Goal: Check status

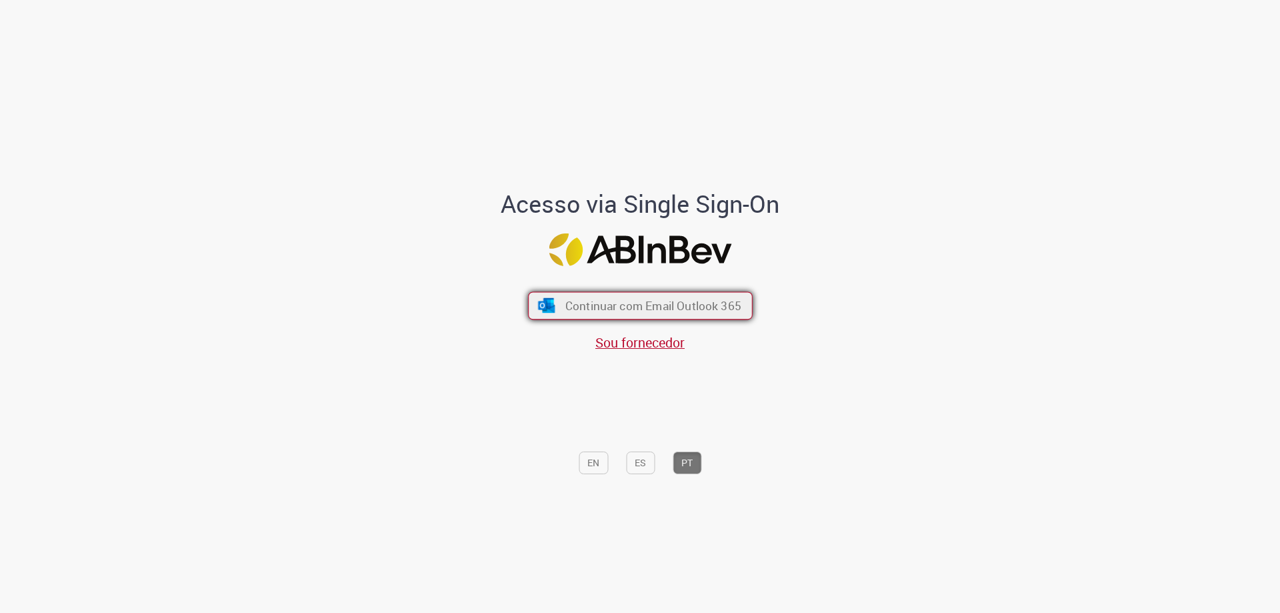
click at [609, 303] on span "Continuar com Email Outlook 365" at bounding box center [653, 305] width 176 height 15
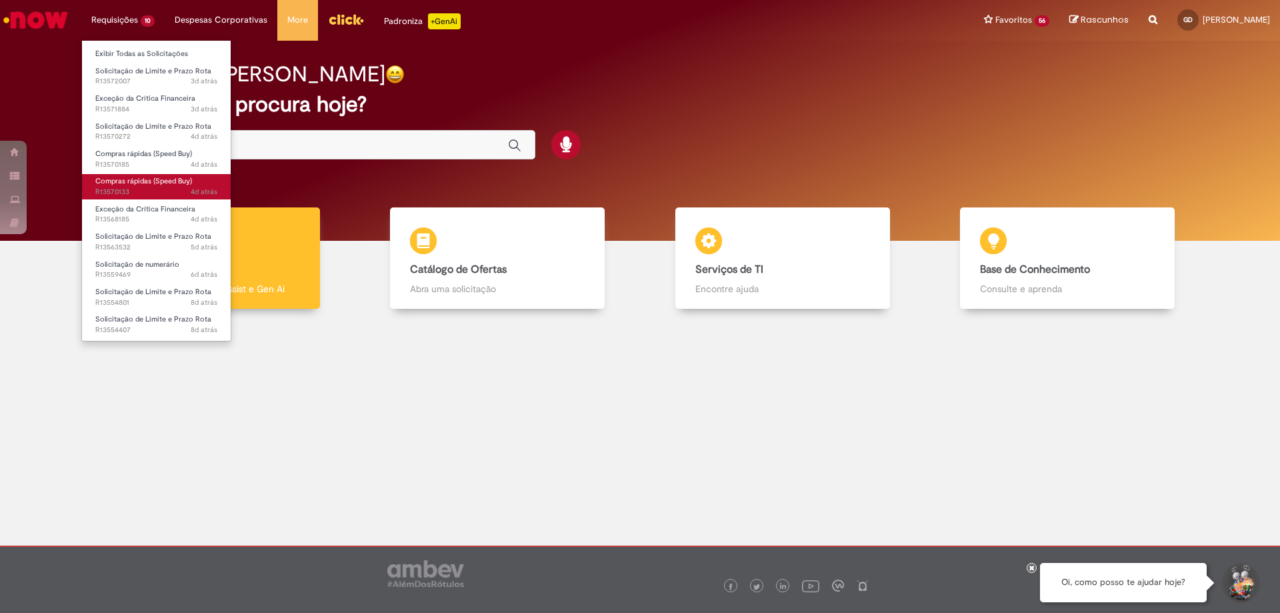
click at [159, 195] on span "4d atrás 4 dias atrás R13570133" at bounding box center [156, 192] width 122 height 11
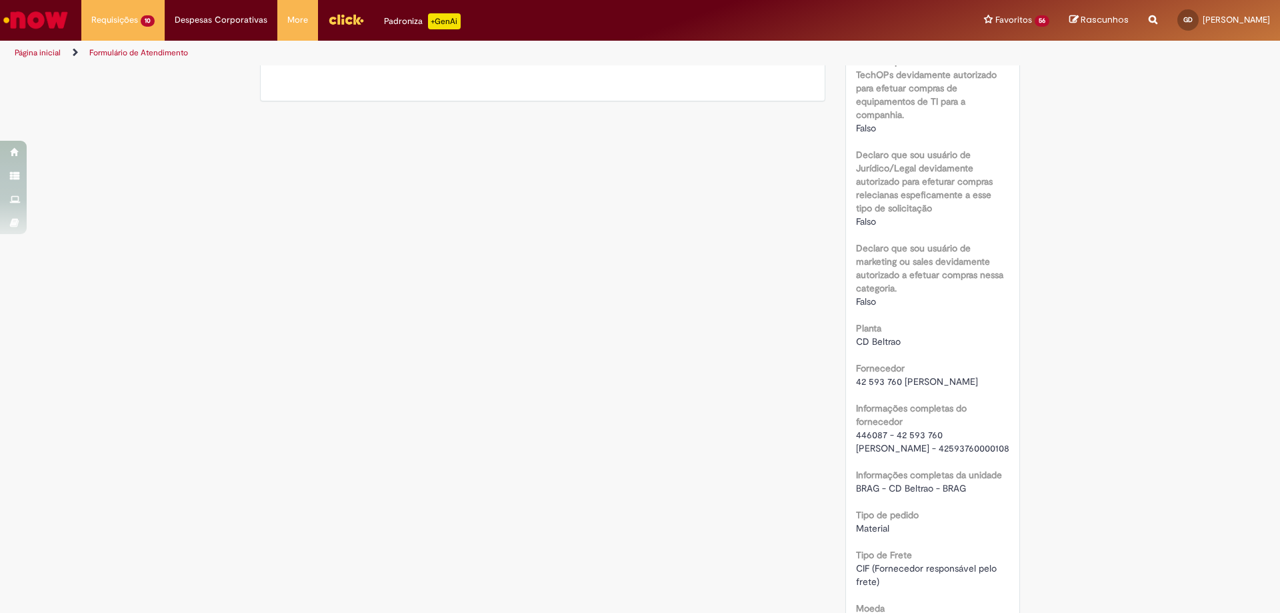
scroll to position [1067, 0]
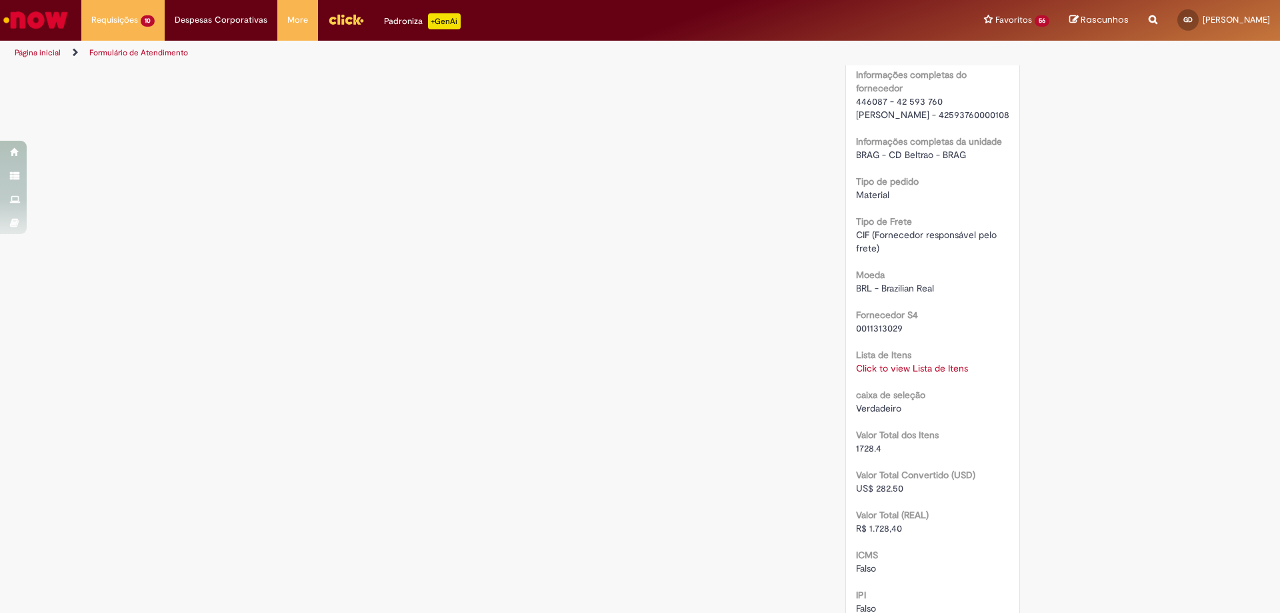
click at [918, 374] on link "Click to view Lista de Itens" at bounding box center [912, 368] width 112 height 12
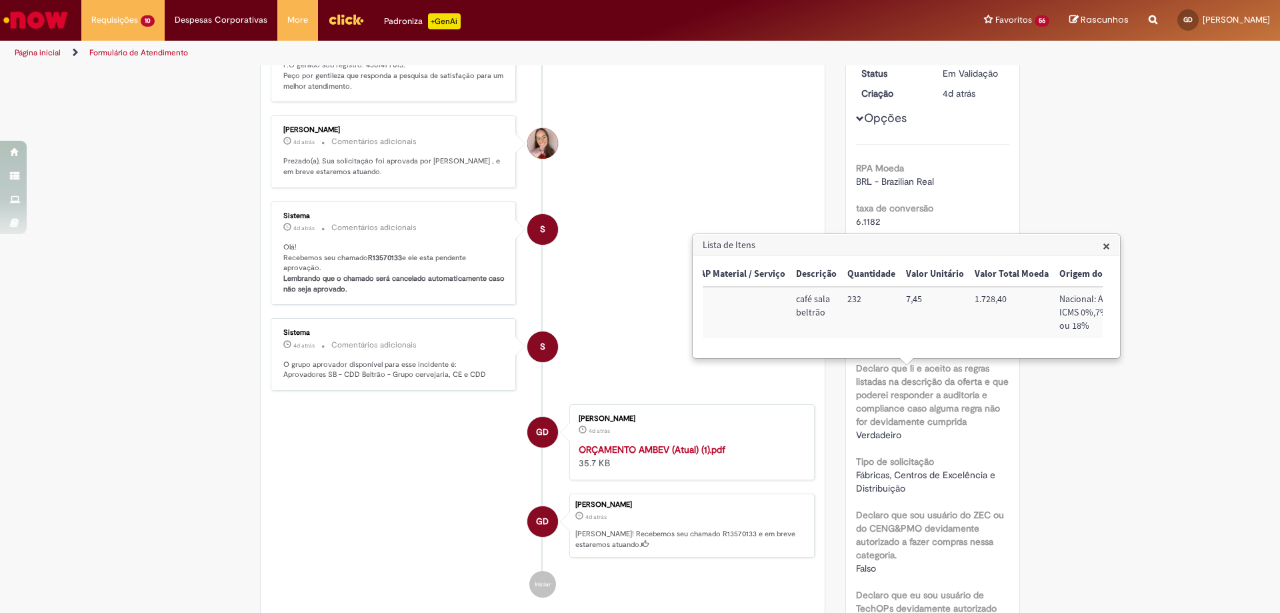
scroll to position [0, 0]
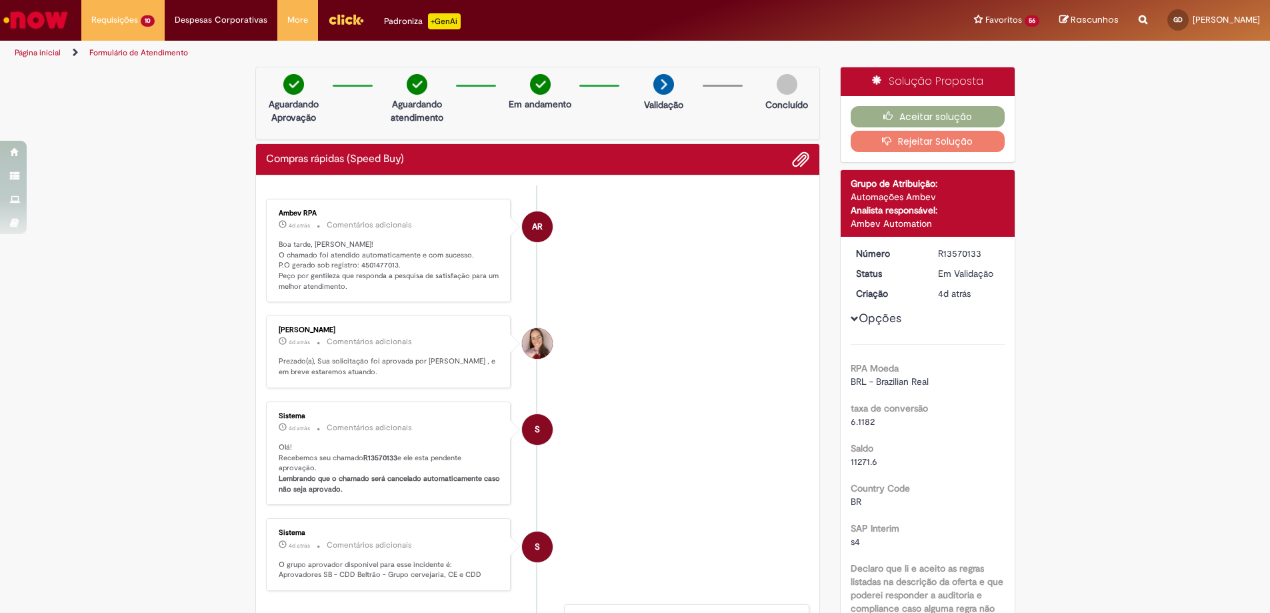
click at [359, 267] on p "Boa tarde, [PERSON_NAME]! O chamado foi atendido automaticamente e com sucesso.…" at bounding box center [390, 265] width 222 height 53
copy p "4501477013"
click at [898, 104] on div "Aceitar solução Rejeitar Solução" at bounding box center [928, 129] width 174 height 66
click at [904, 113] on button "Aceitar solução" at bounding box center [928, 116] width 154 height 21
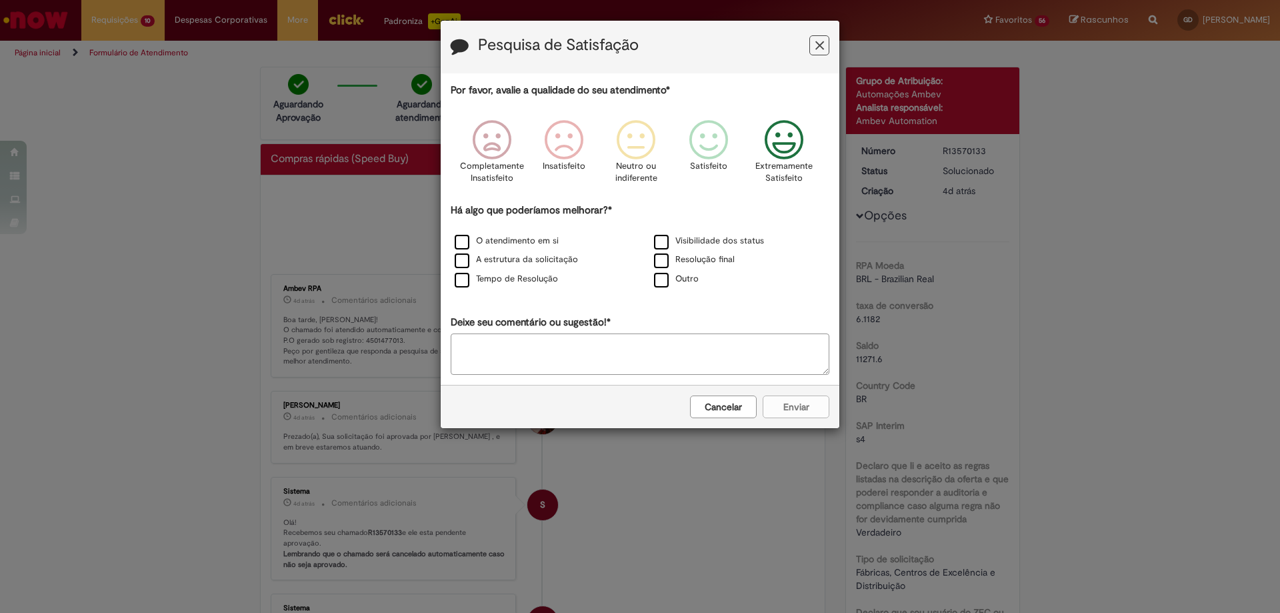
click at [771, 145] on icon "Feedback" at bounding box center [785, 140] width 50 height 40
click at [712, 257] on label "Resolução final" at bounding box center [694, 259] width 81 height 13
click at [794, 408] on button "Enviar" at bounding box center [796, 406] width 67 height 23
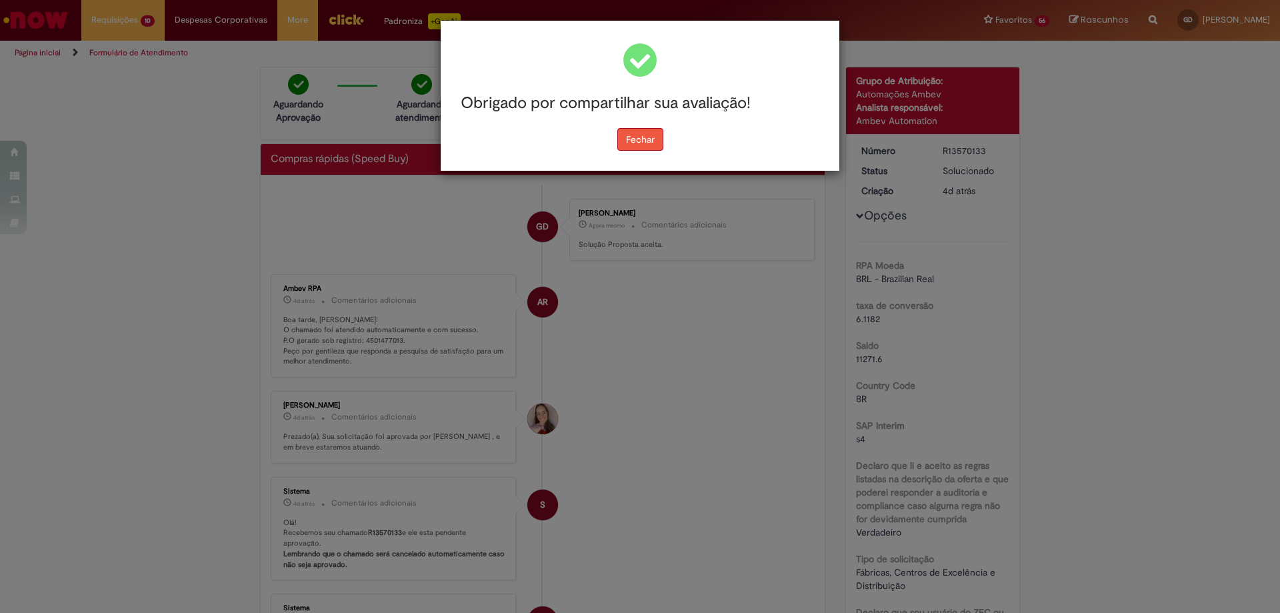
click at [651, 138] on button "Fechar" at bounding box center [640, 139] width 46 height 23
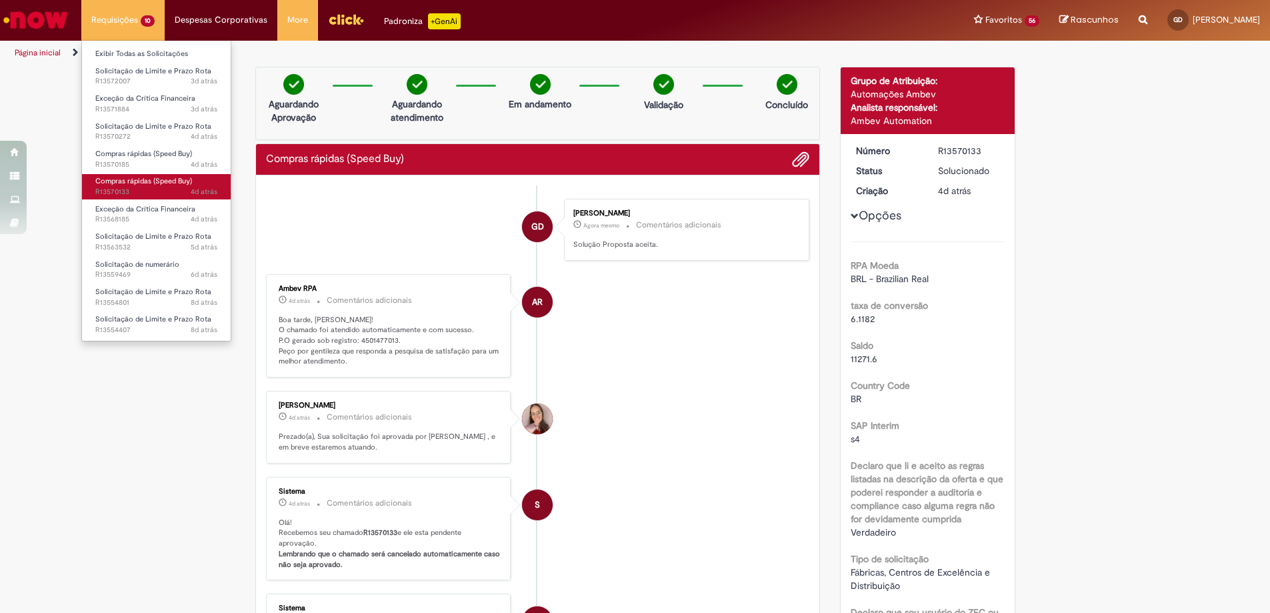
click at [123, 190] on span "4d atrás 4 dias atrás R13570133" at bounding box center [156, 192] width 122 height 11
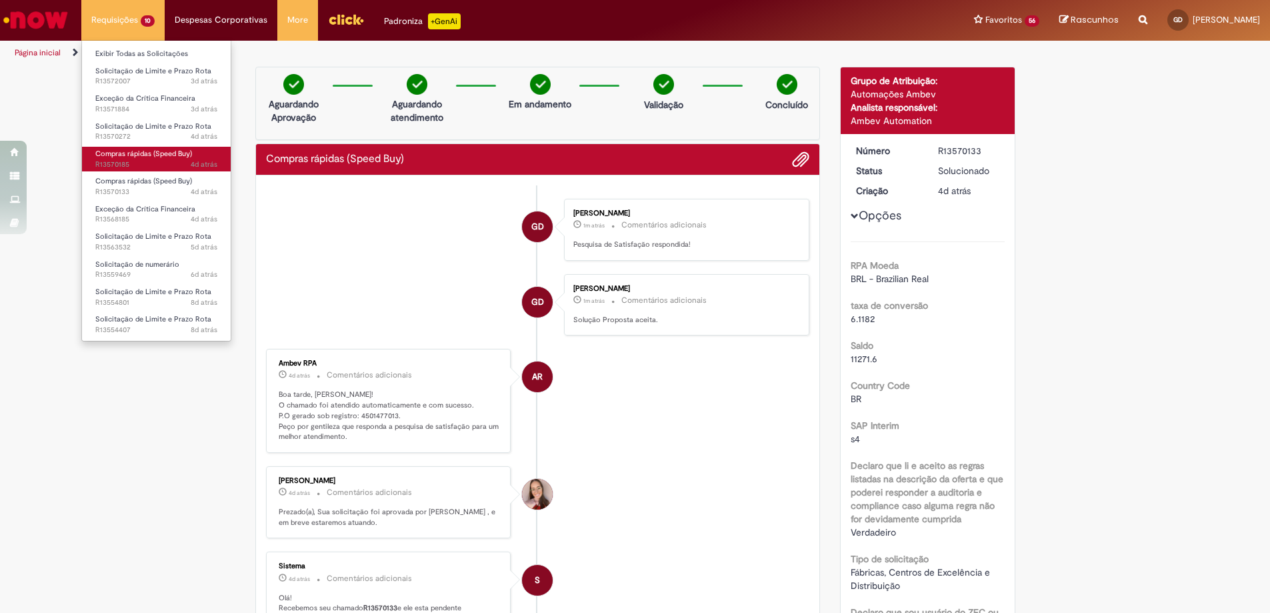
click at [141, 159] on span "4d atrás 4 dias atrás R13570185" at bounding box center [156, 164] width 122 height 11
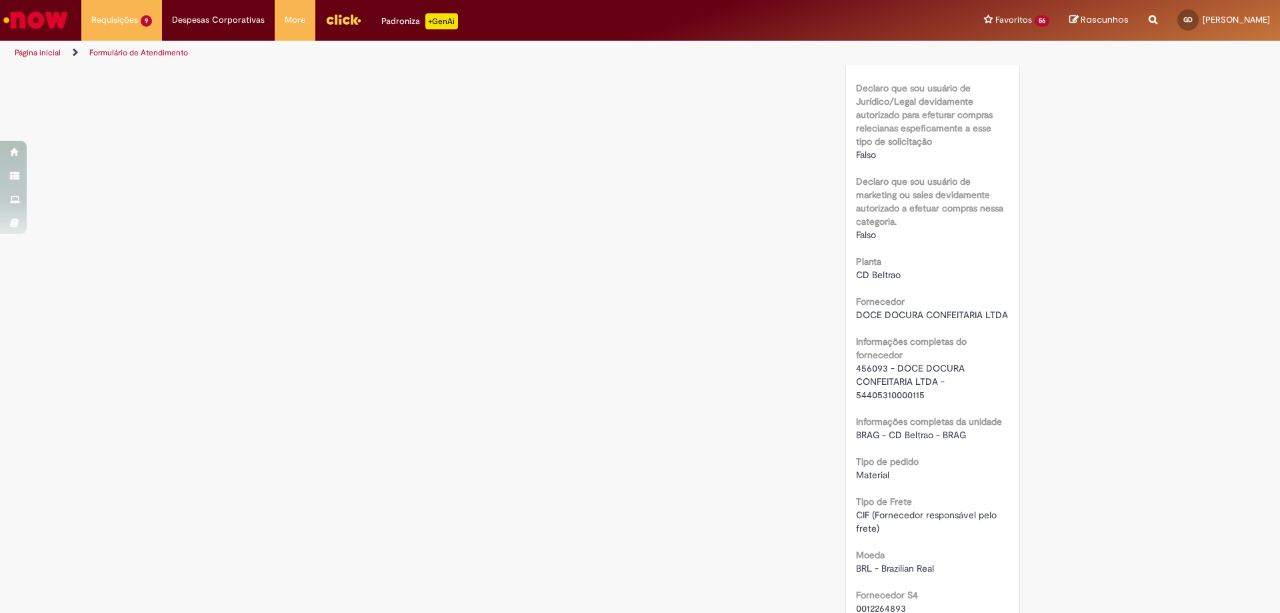
scroll to position [1200, 0]
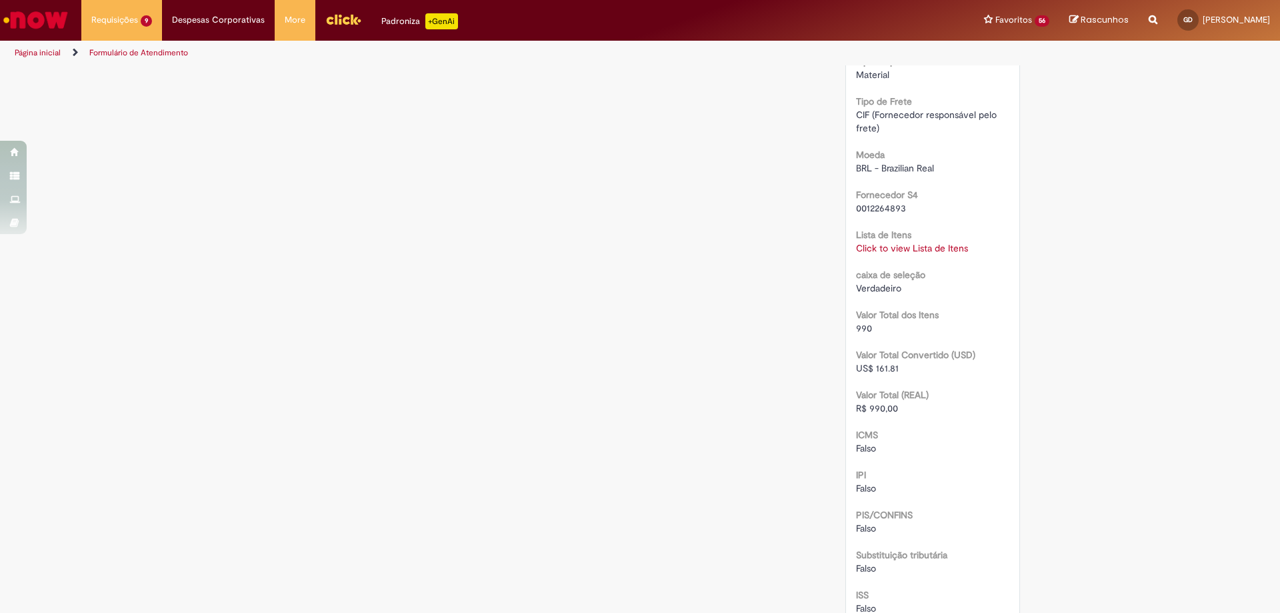
click at [894, 247] on link "Click to view Lista de Itens" at bounding box center [912, 248] width 112 height 12
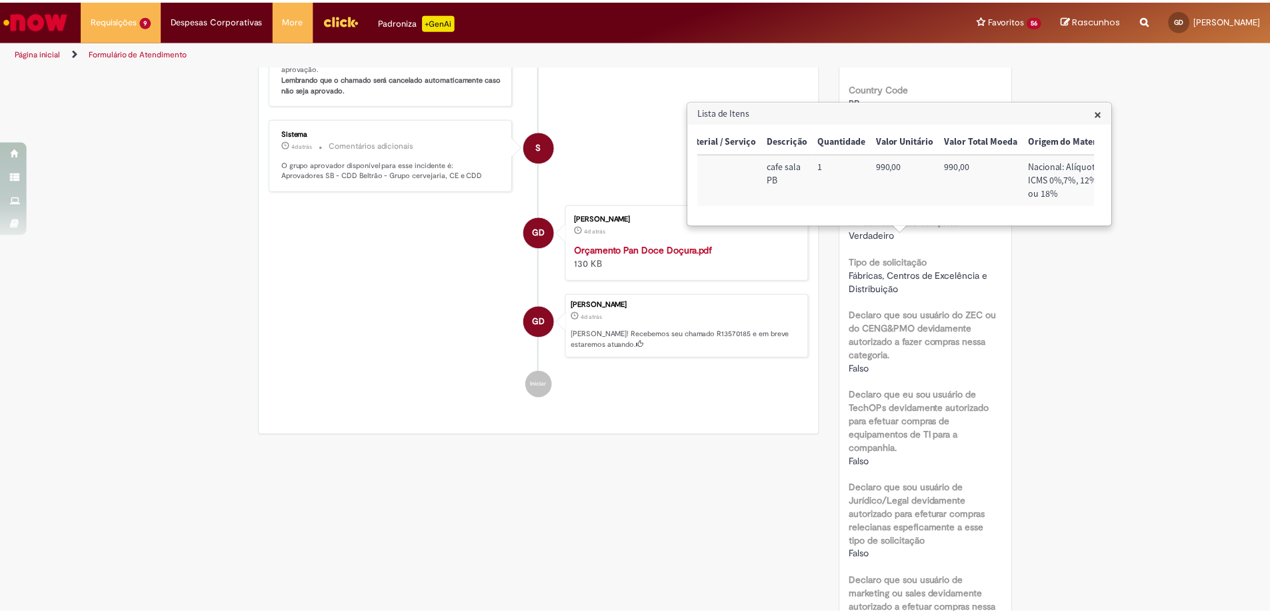
scroll to position [67, 0]
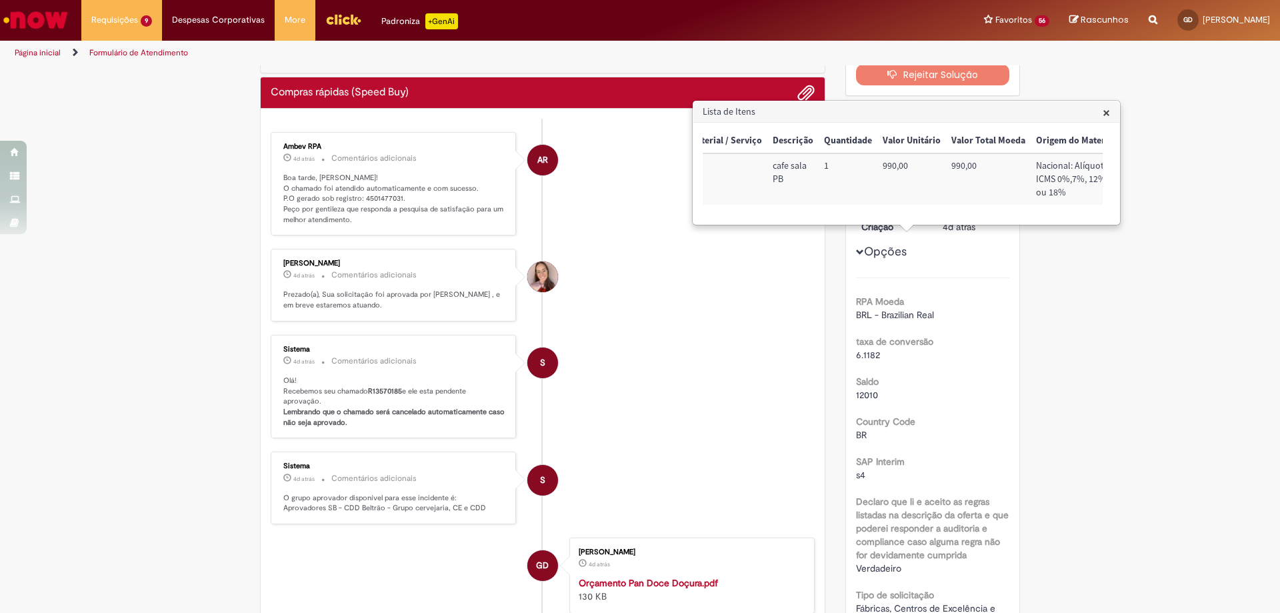
click at [378, 199] on p "Boa tarde, [PERSON_NAME]! O chamado foi atendido automaticamente e com sucesso.…" at bounding box center [394, 199] width 222 height 53
copy p "4501477031"
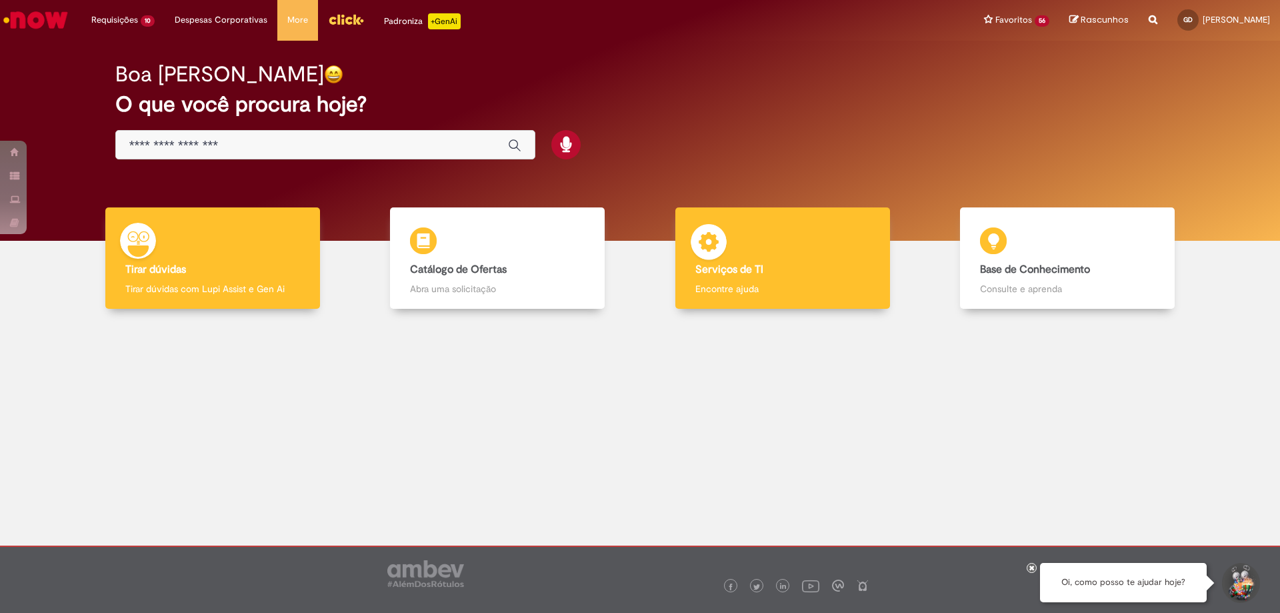
click at [720, 243] on img at bounding box center [709, 244] width 40 height 40
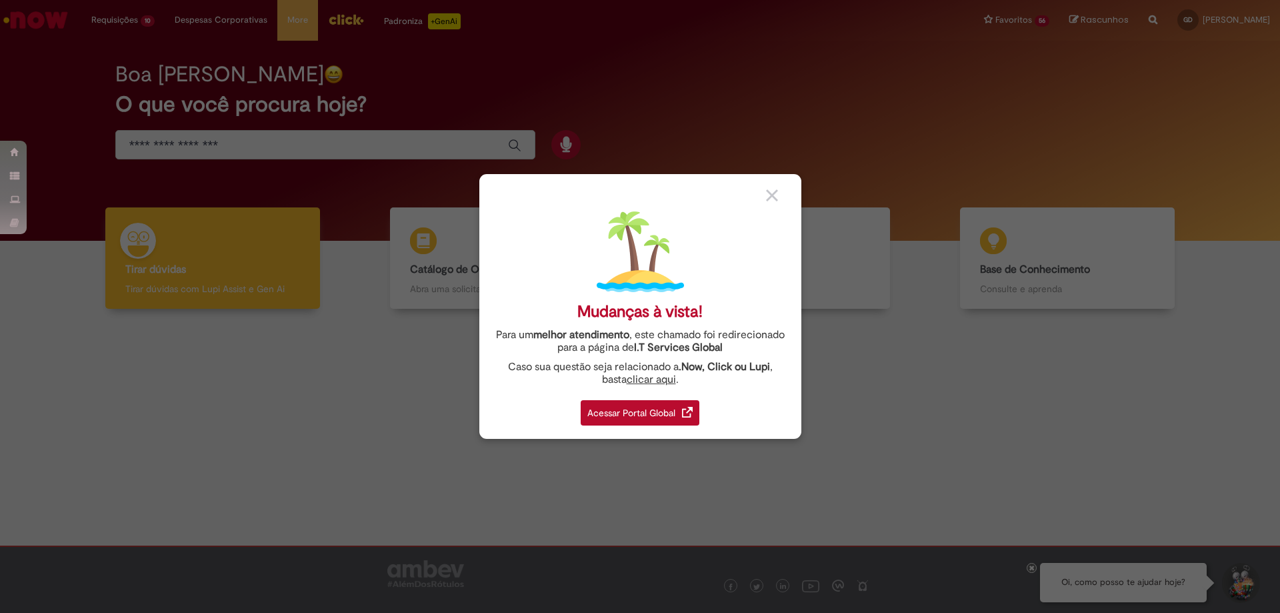
click at [645, 417] on div "Acessar Portal Global" at bounding box center [640, 412] width 119 height 25
